Goal: Task Accomplishment & Management: Complete application form

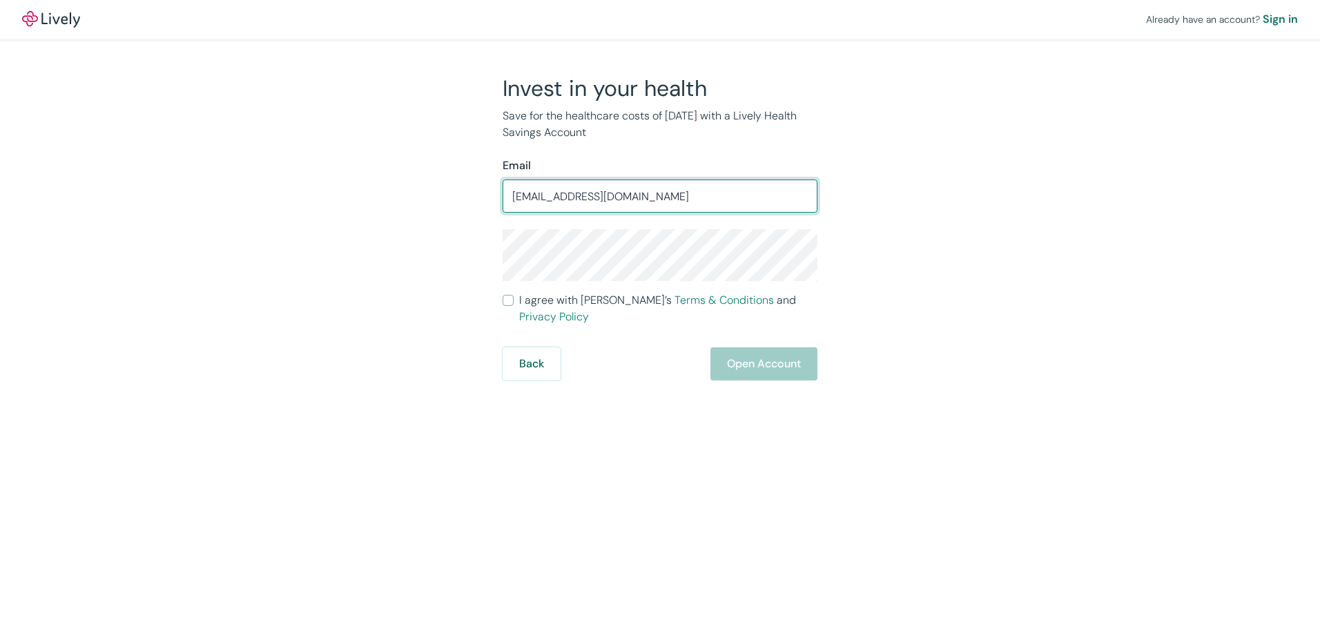
type input "kcrawford7@allstate.com"
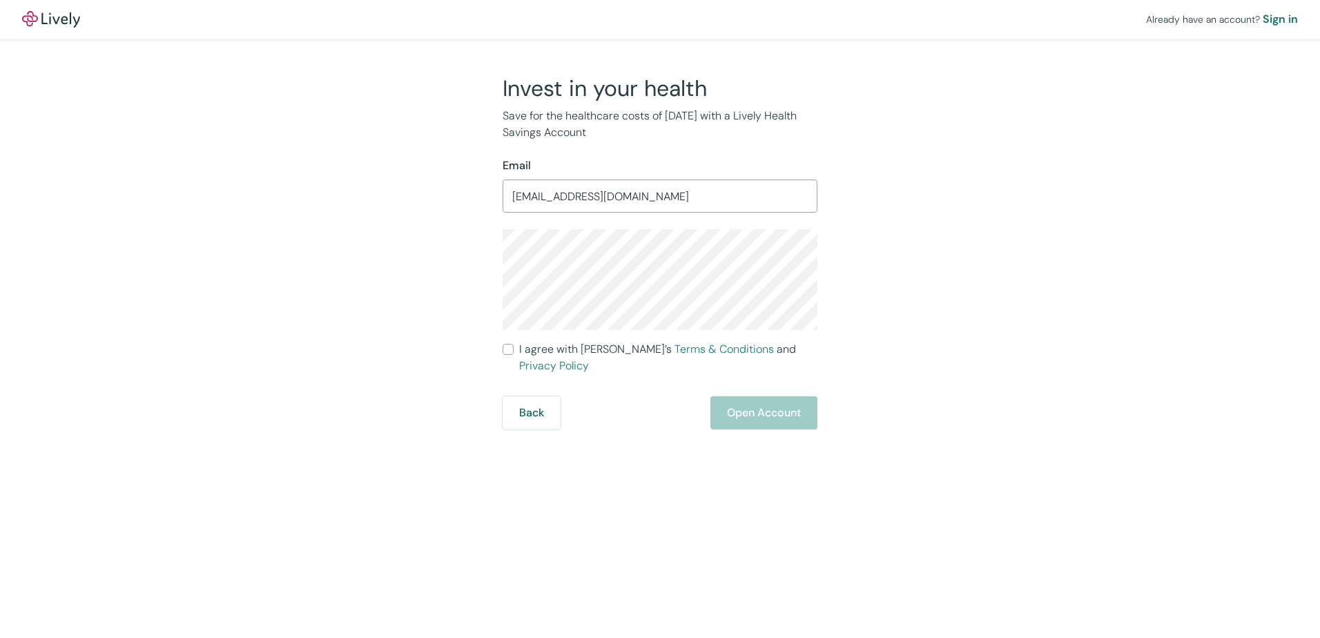
click at [512, 344] on input "I agree with Lively’s Terms & Conditions and Privacy Policy" at bounding box center [508, 349] width 11 height 11
checkbox input "true"
click at [786, 398] on button "Open Account" at bounding box center [764, 412] width 107 height 33
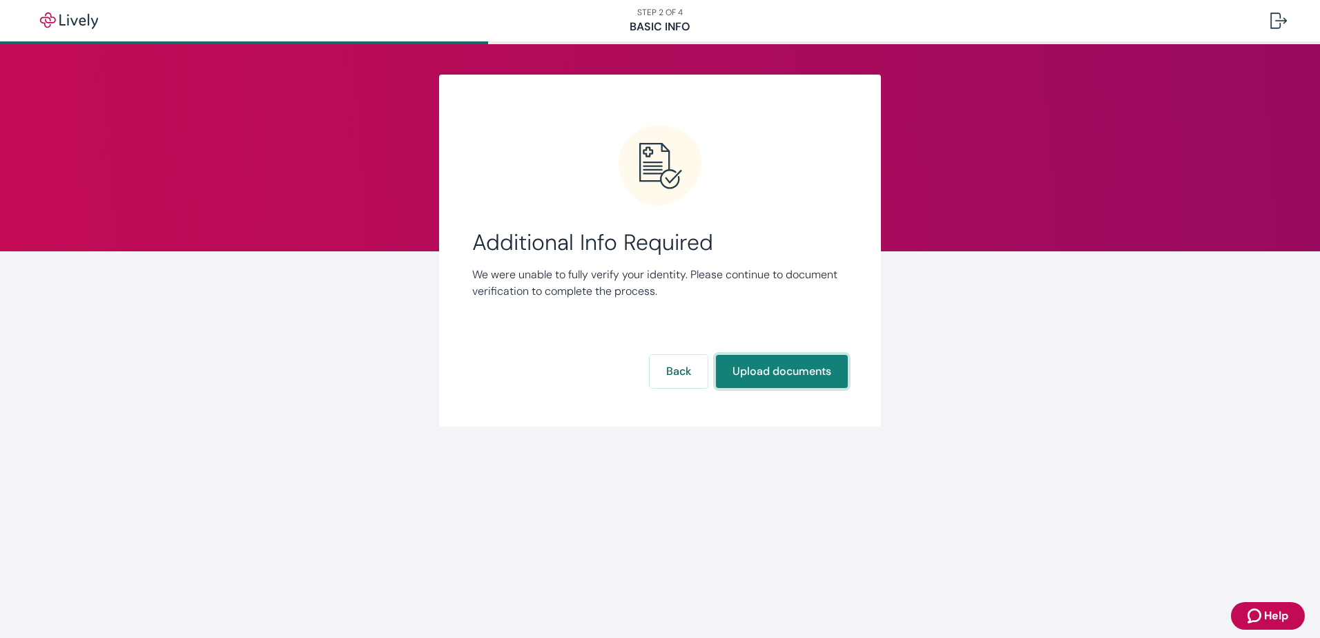
click at [798, 365] on button "Upload documents" at bounding box center [782, 371] width 132 height 33
